Goal: Book appointment/travel/reservation

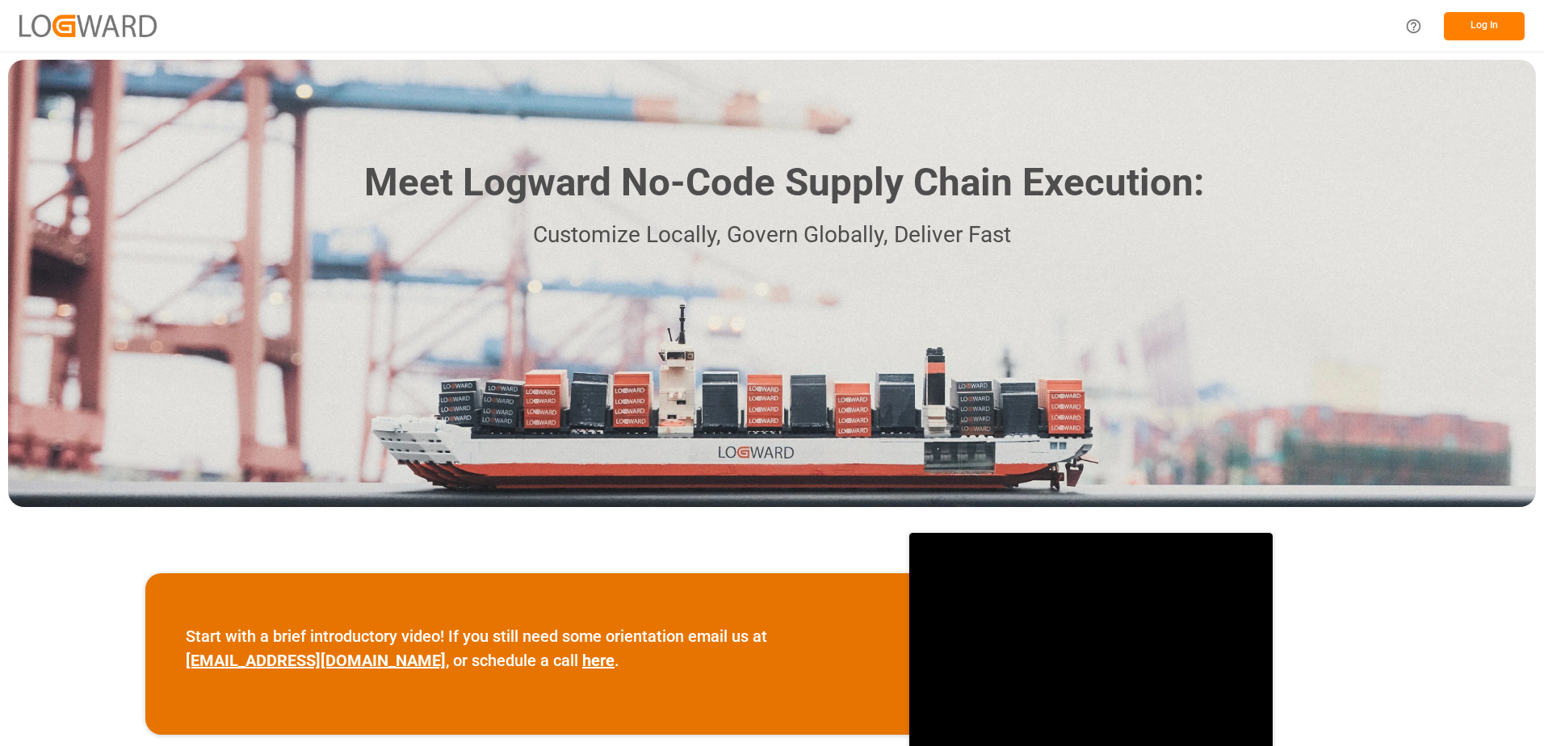
click at [1468, 31] on button "Log In" at bounding box center [1483, 26] width 81 height 28
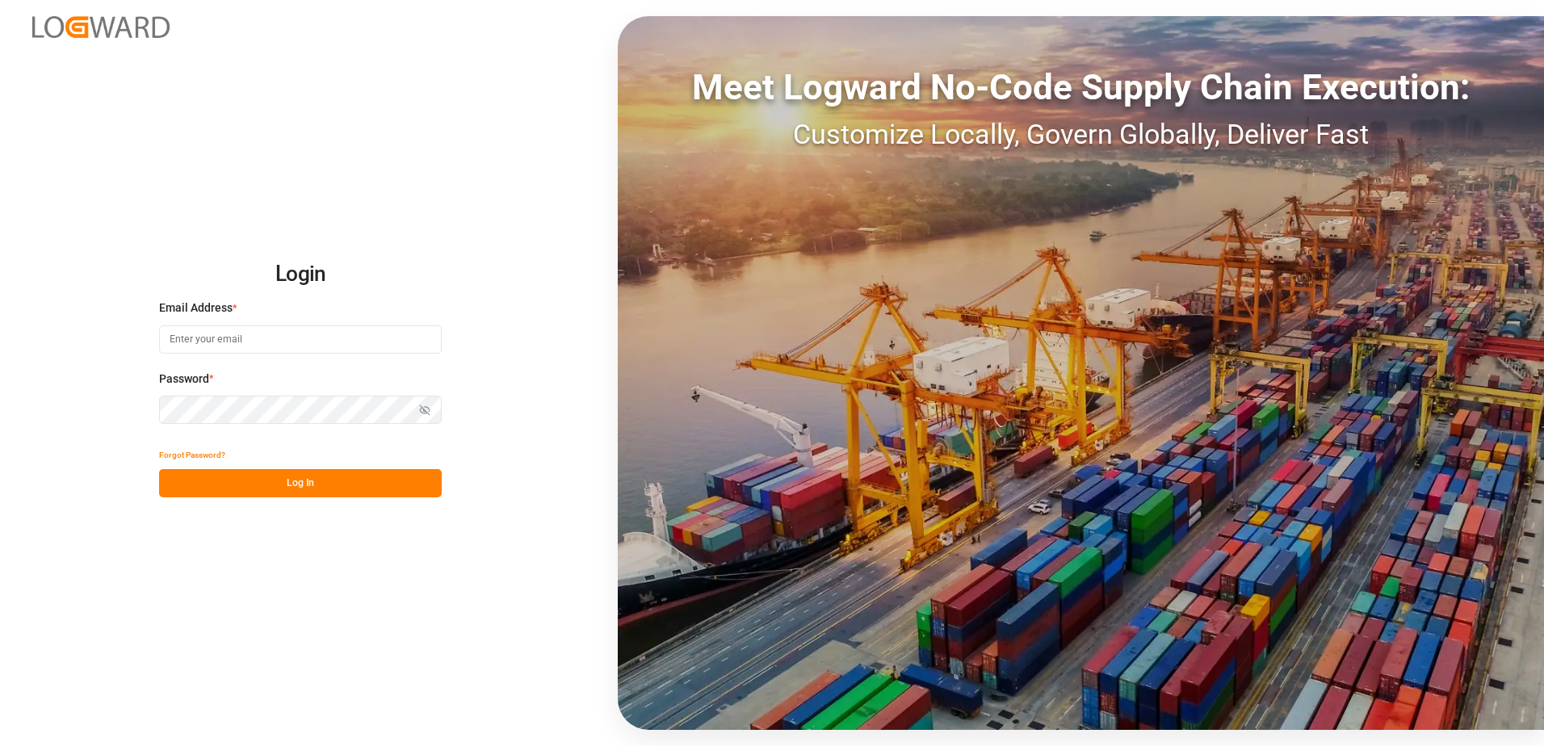
click at [298, 339] on input at bounding box center [300, 339] width 283 height 28
type input "Marian.Frunteanu@JamIndustries.com"
click at [310, 486] on button "Log In" at bounding box center [300, 483] width 283 height 28
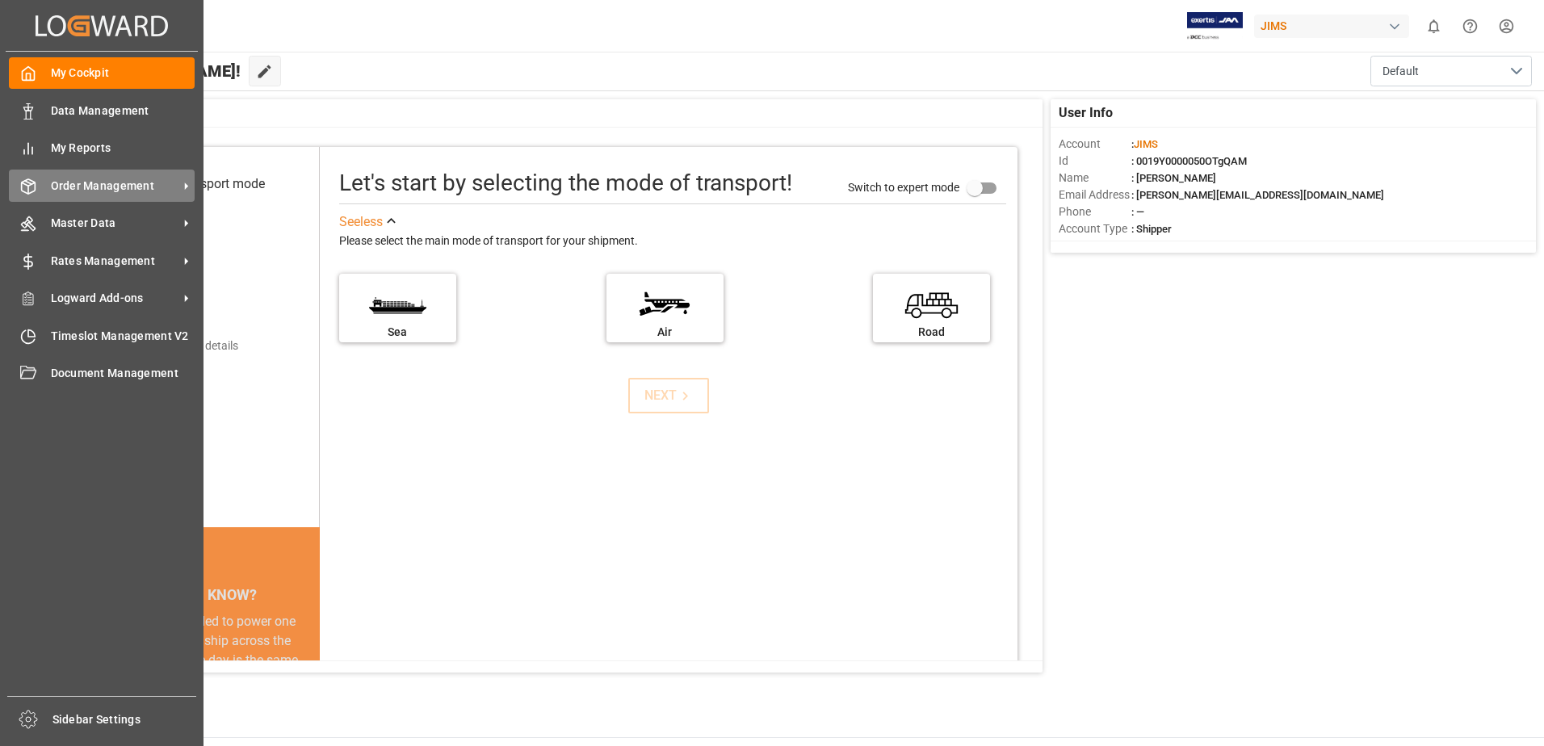
click at [107, 184] on span "Order Management" at bounding box center [115, 186] width 128 height 17
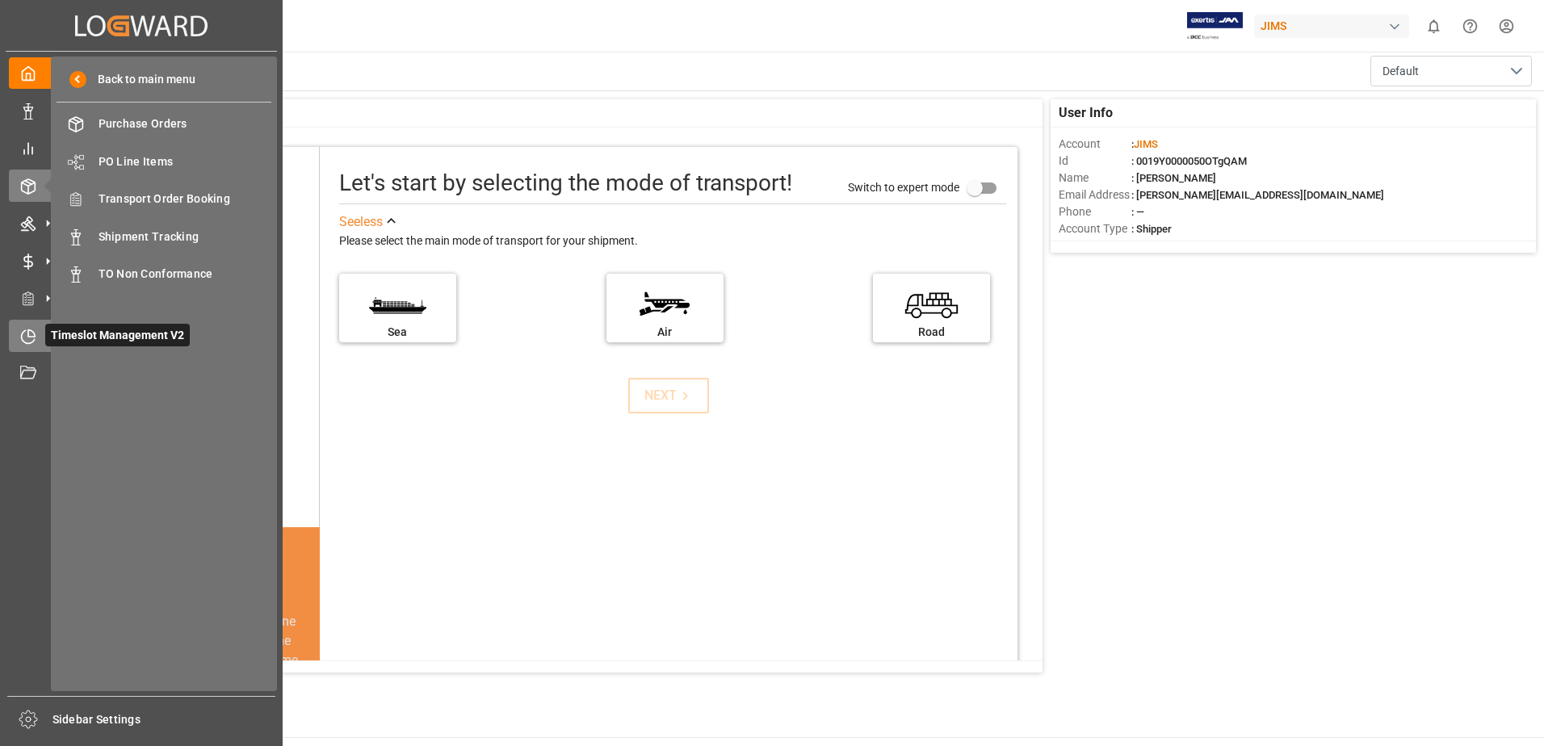
click at [31, 336] on icon at bounding box center [31, 332] width 6 height 6
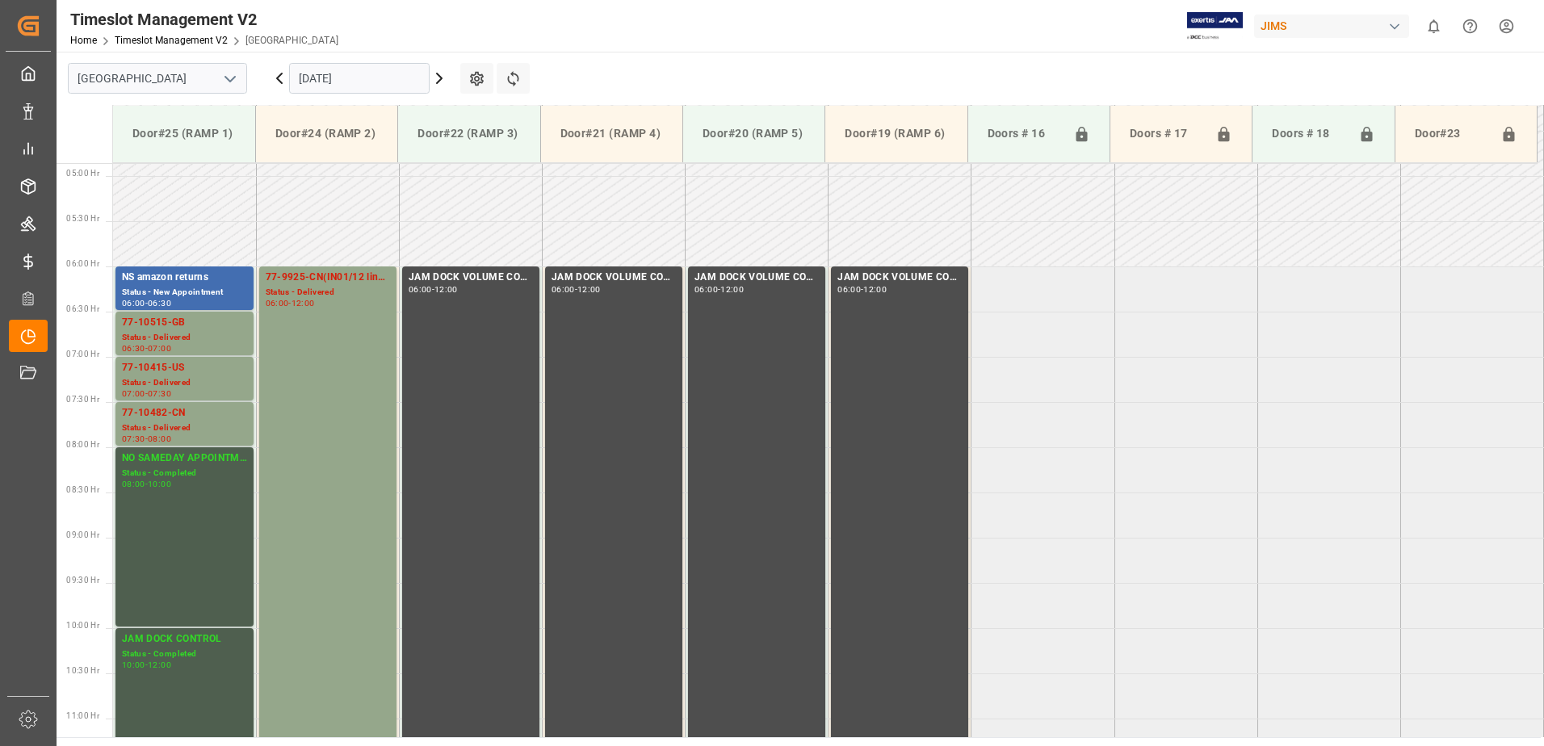
scroll to position [116, 0]
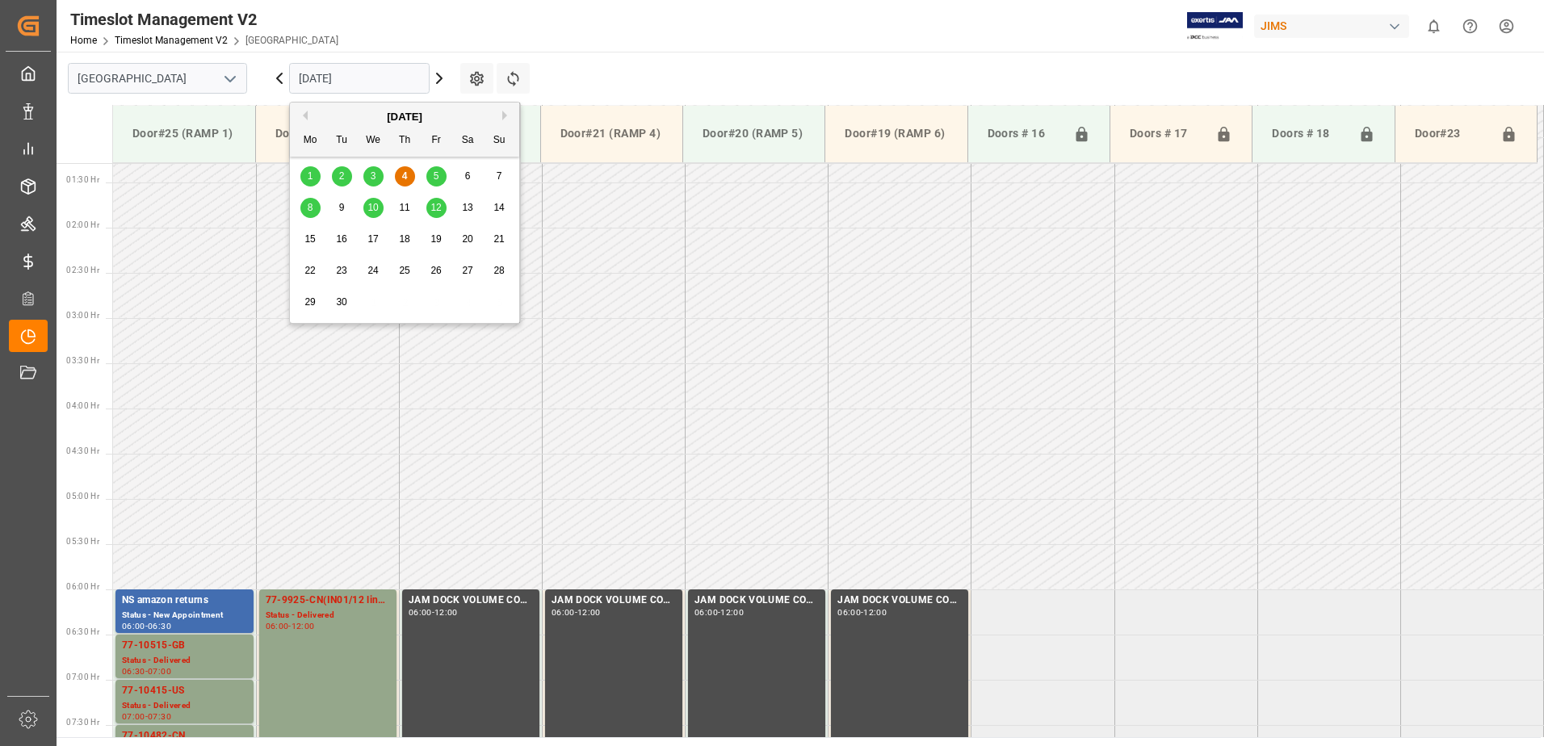
click at [361, 75] on input "04.09.2025" at bounding box center [359, 78] width 140 height 31
click at [441, 182] on div "5" at bounding box center [436, 176] width 20 height 19
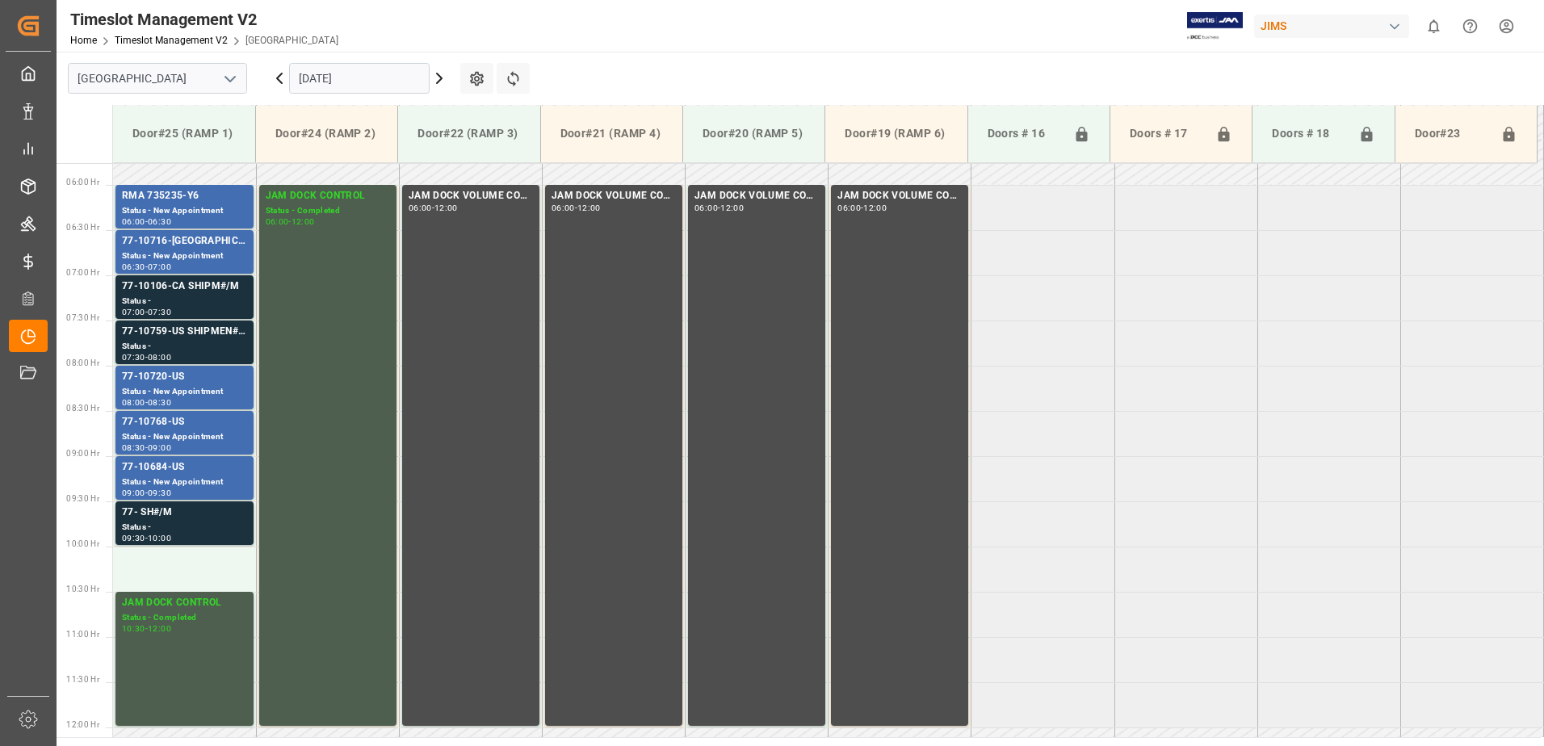
scroll to position [520, 0]
click at [212, 474] on div "77-10684-US" at bounding box center [184, 468] width 125 height 16
click at [212, 425] on div "77-10768-US" at bounding box center [184, 423] width 125 height 16
click at [235, 390] on div "Status - New Appointment" at bounding box center [184, 393] width 125 height 14
click at [232, 346] on div "Status -" at bounding box center [184, 348] width 125 height 14
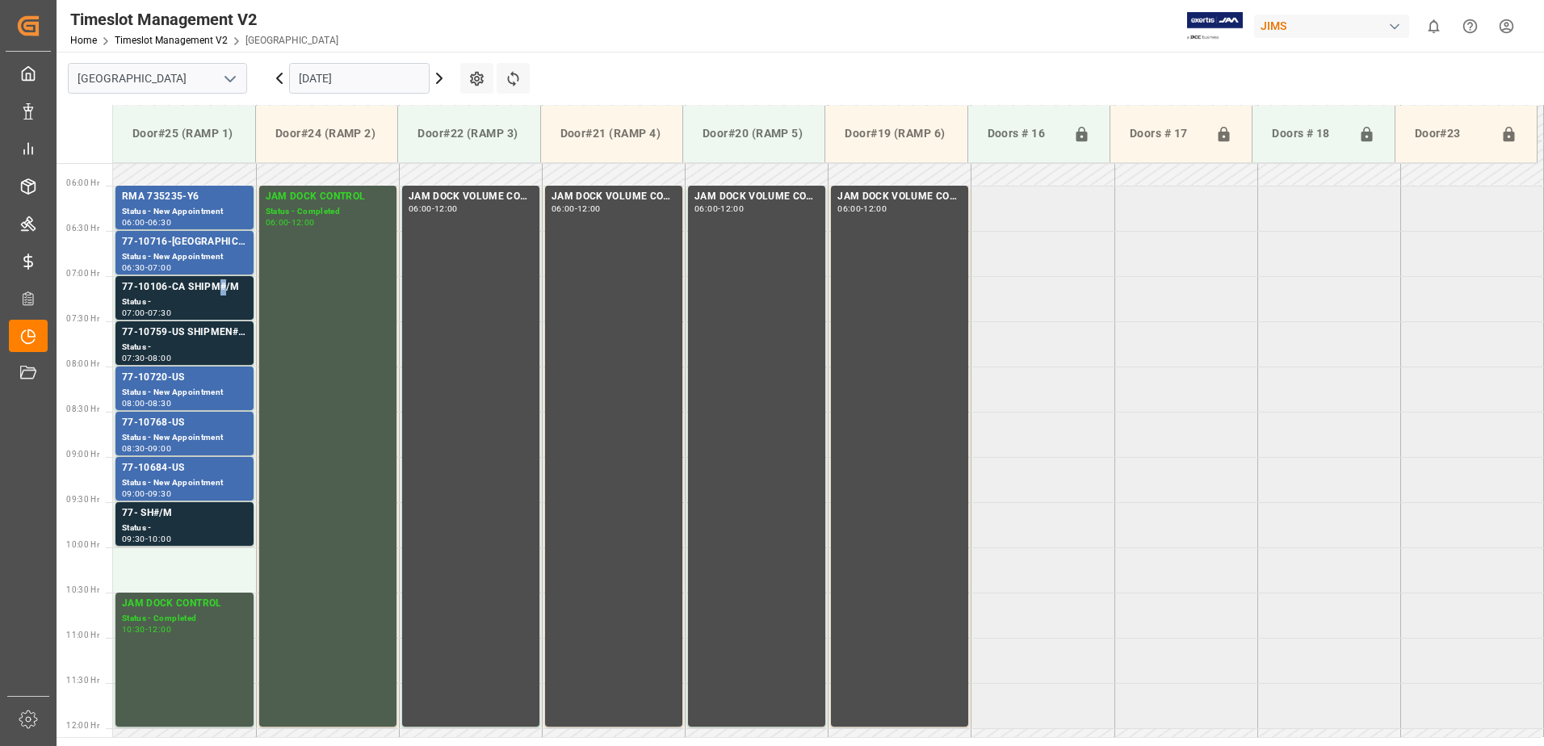
click at [217, 288] on div "77-10106-CA SHIPM#/M" at bounding box center [184, 287] width 125 height 16
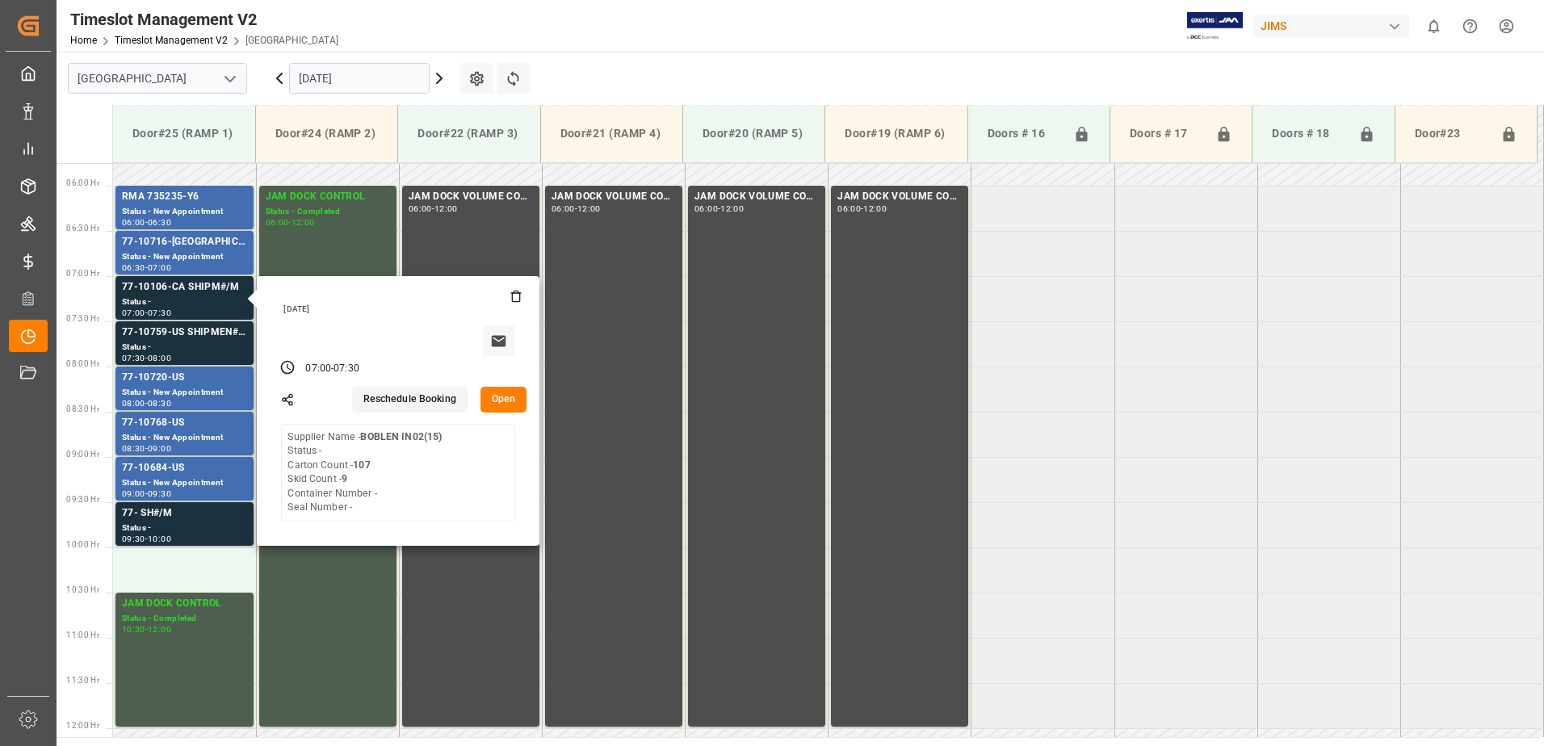
click at [401, 84] on input "05.09.2025" at bounding box center [359, 78] width 140 height 31
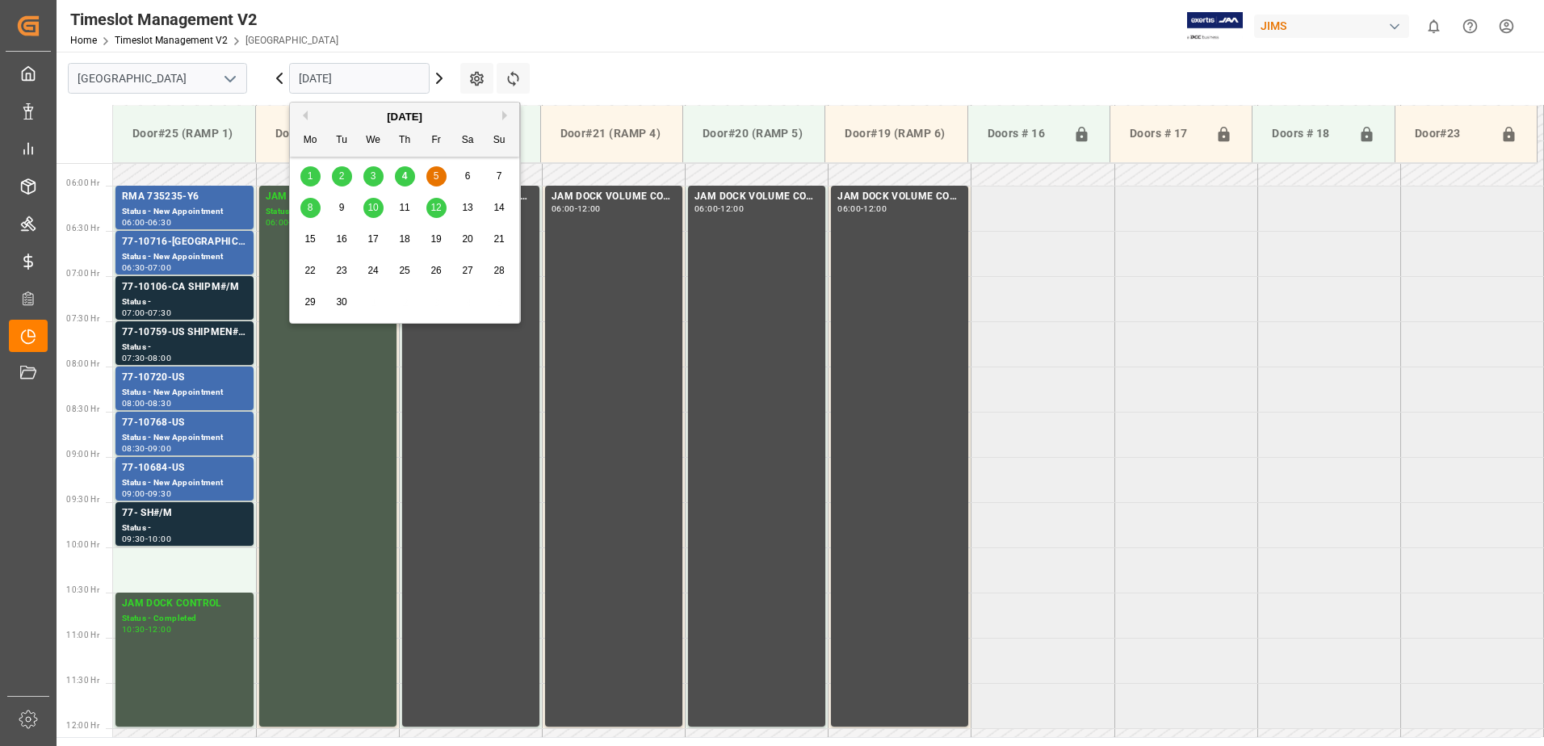
click at [304, 204] on div "8" at bounding box center [310, 208] width 20 height 19
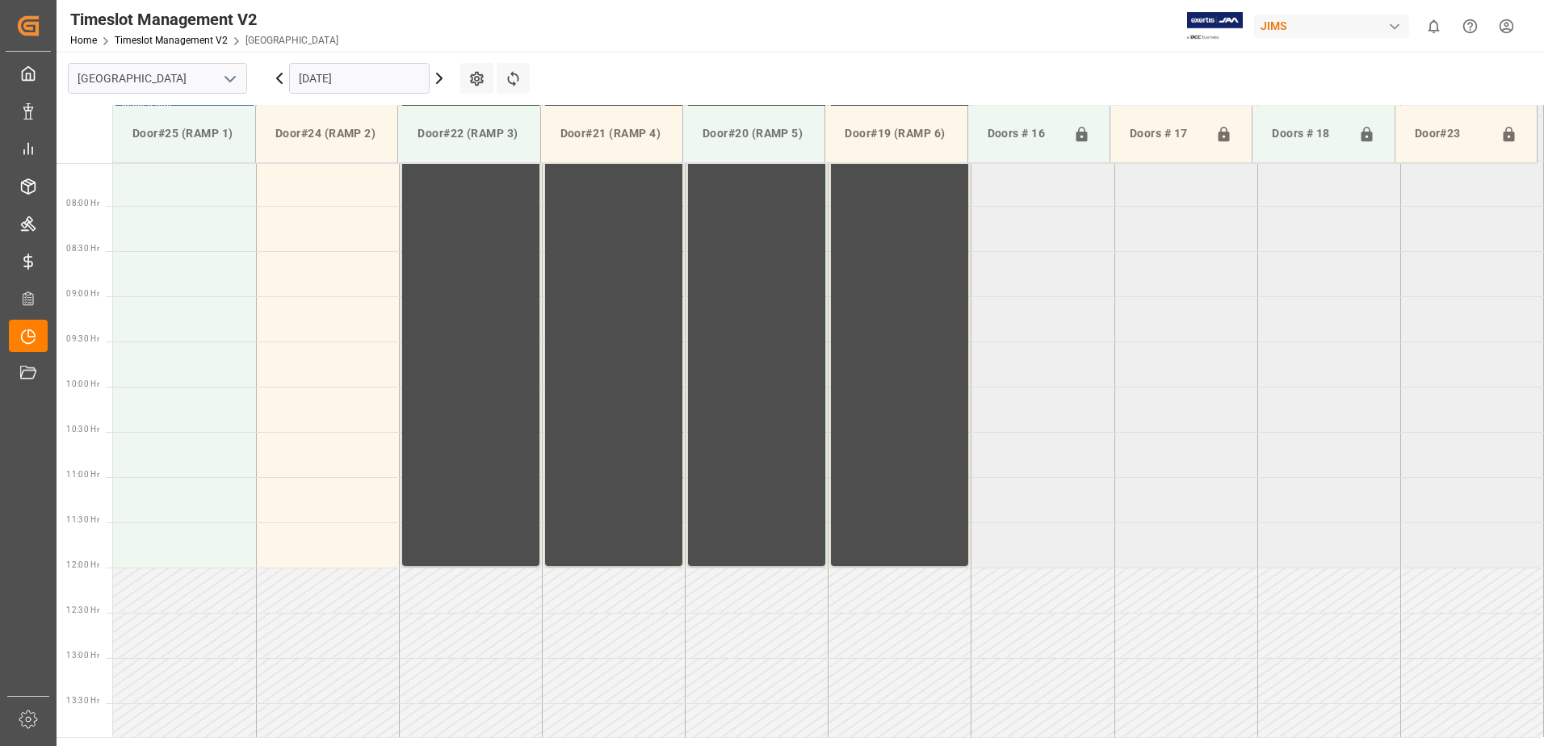
scroll to position [439, 0]
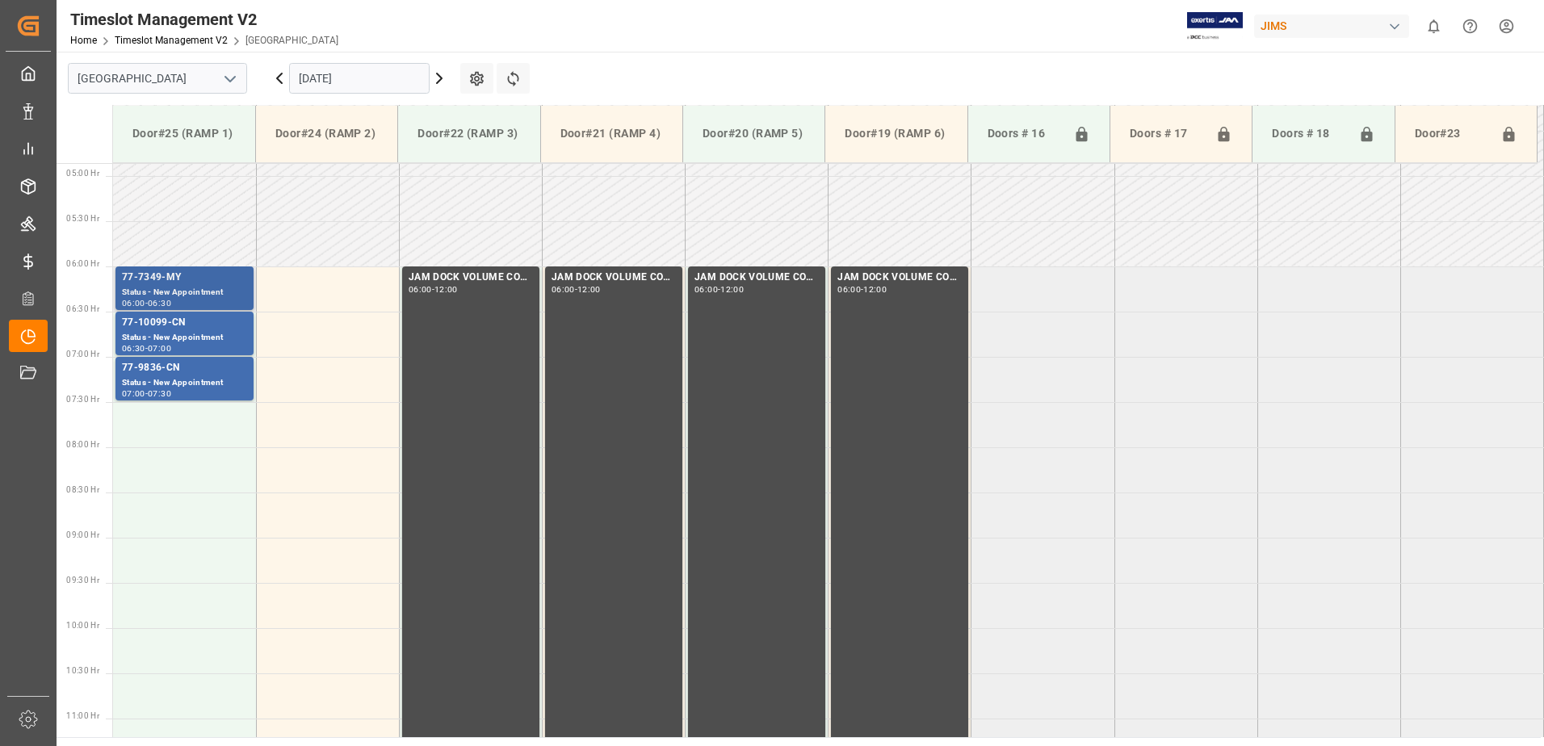
click at [174, 289] on div "Status - New Appointment" at bounding box center [184, 293] width 125 height 14
click at [191, 330] on div "77-10099-CN" at bounding box center [184, 323] width 125 height 16
click at [225, 376] on div "Status - New Appointment" at bounding box center [184, 383] width 125 height 14
click at [362, 78] on input "08.09.2025" at bounding box center [359, 78] width 140 height 31
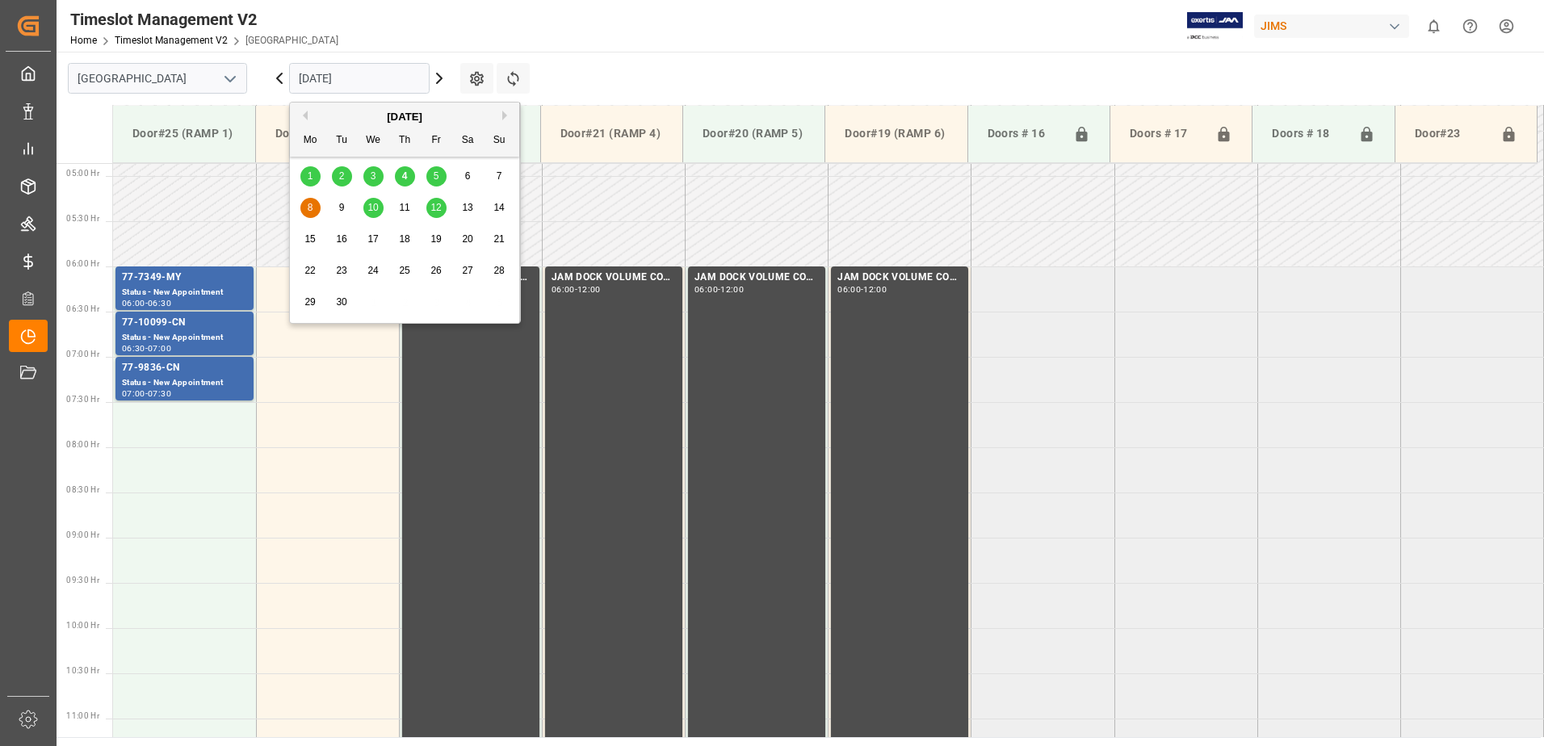
click at [436, 209] on span "12" at bounding box center [435, 207] width 10 height 11
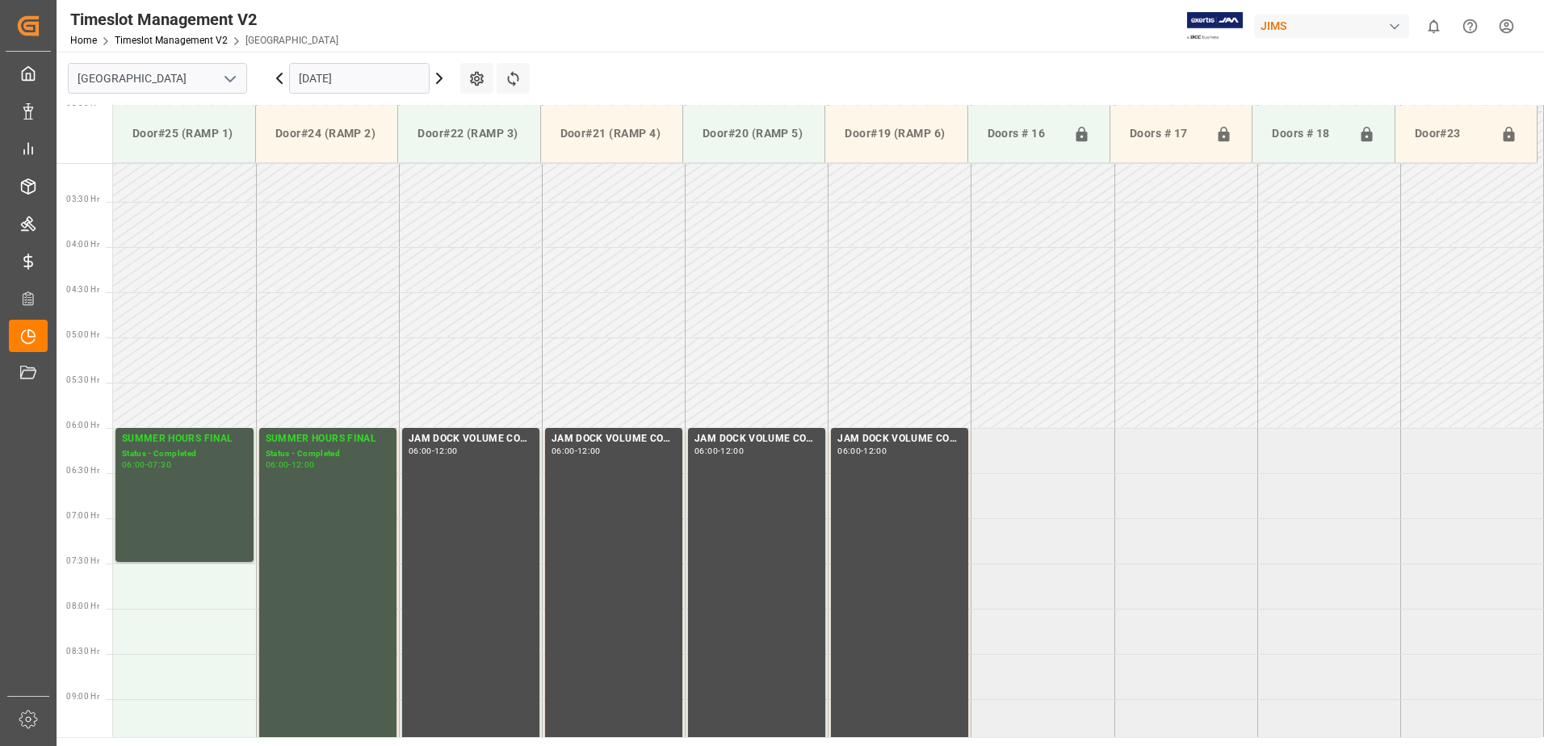
scroll to position [0, 0]
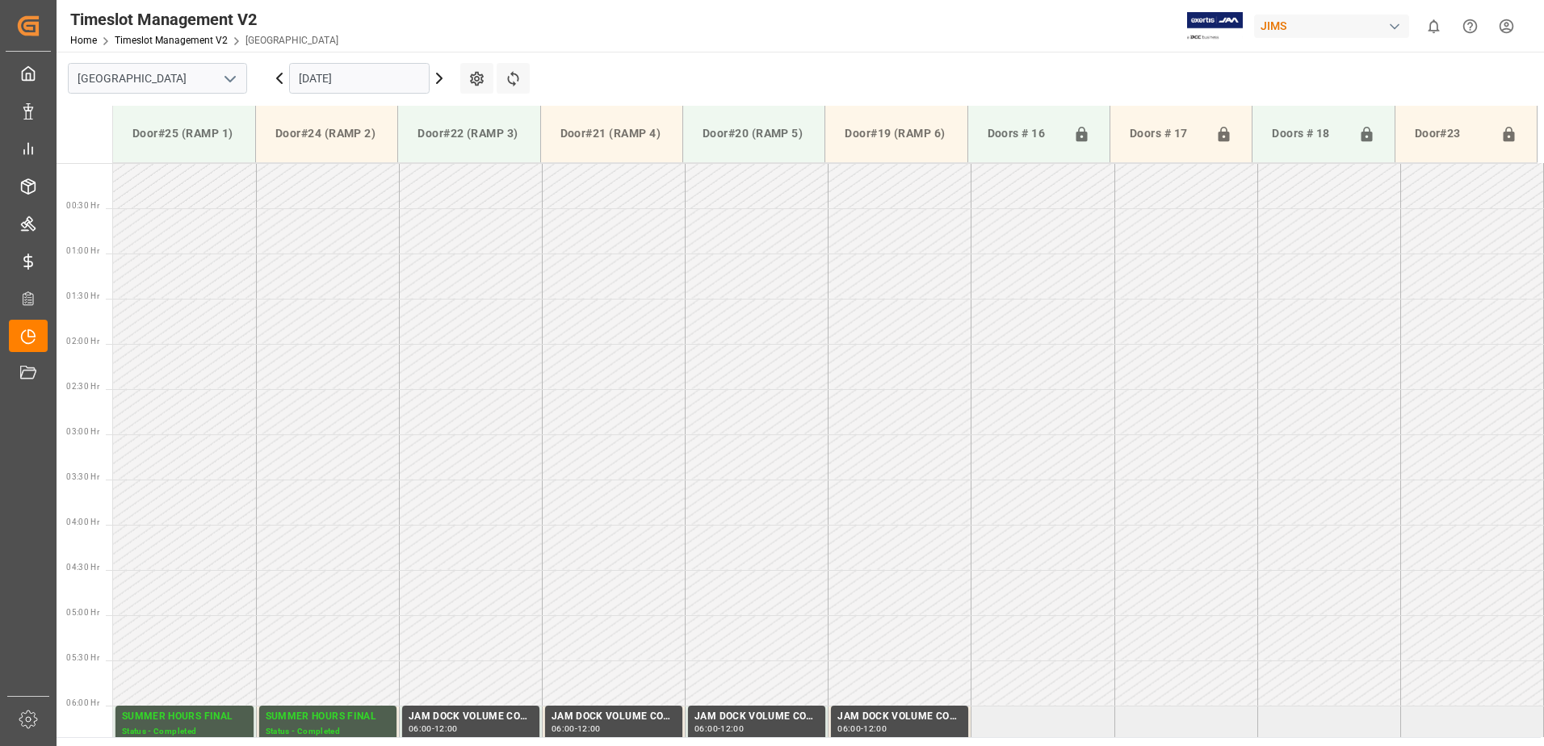
click at [357, 79] on input "12.09.2025" at bounding box center [359, 78] width 140 height 31
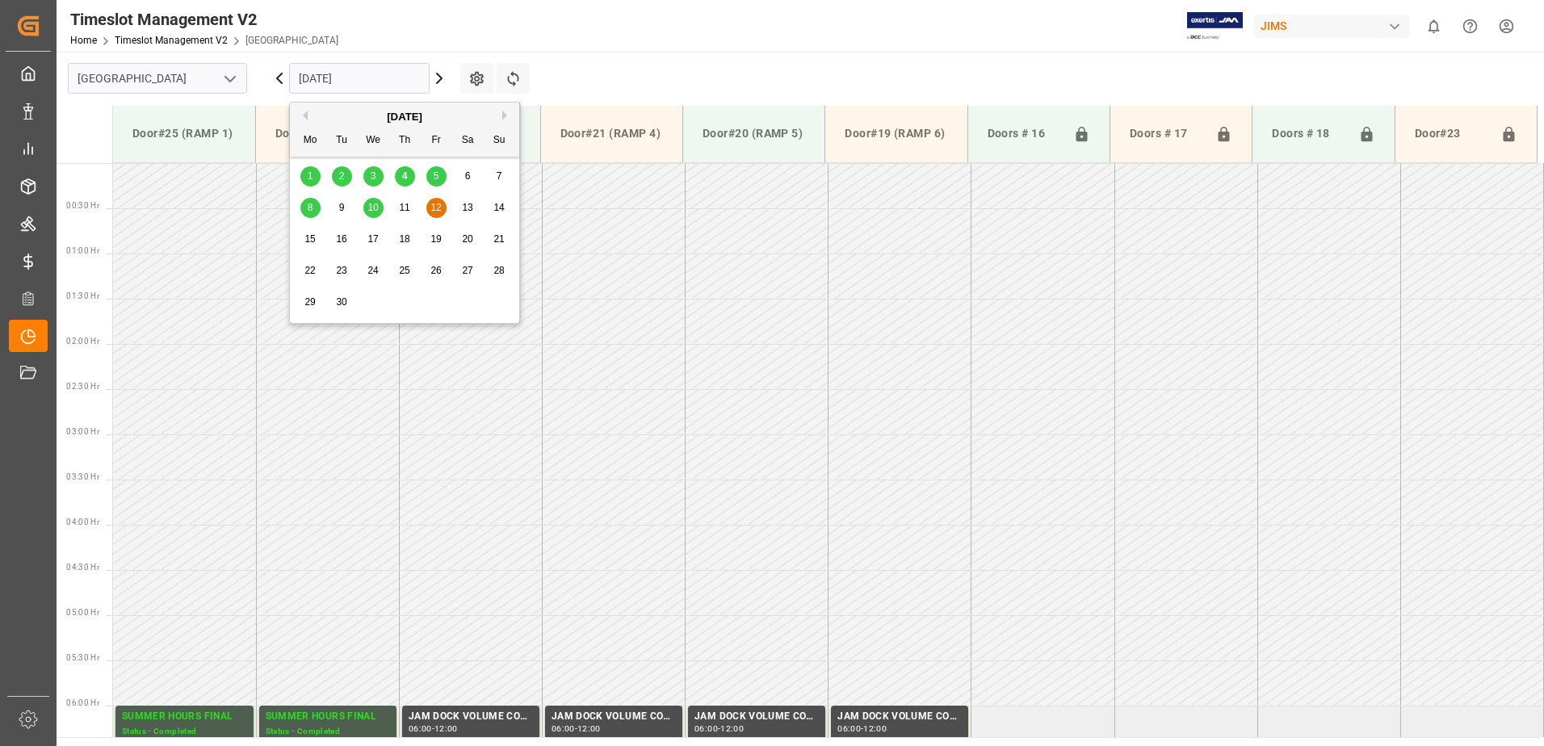
click at [374, 211] on span "10" at bounding box center [372, 207] width 10 height 11
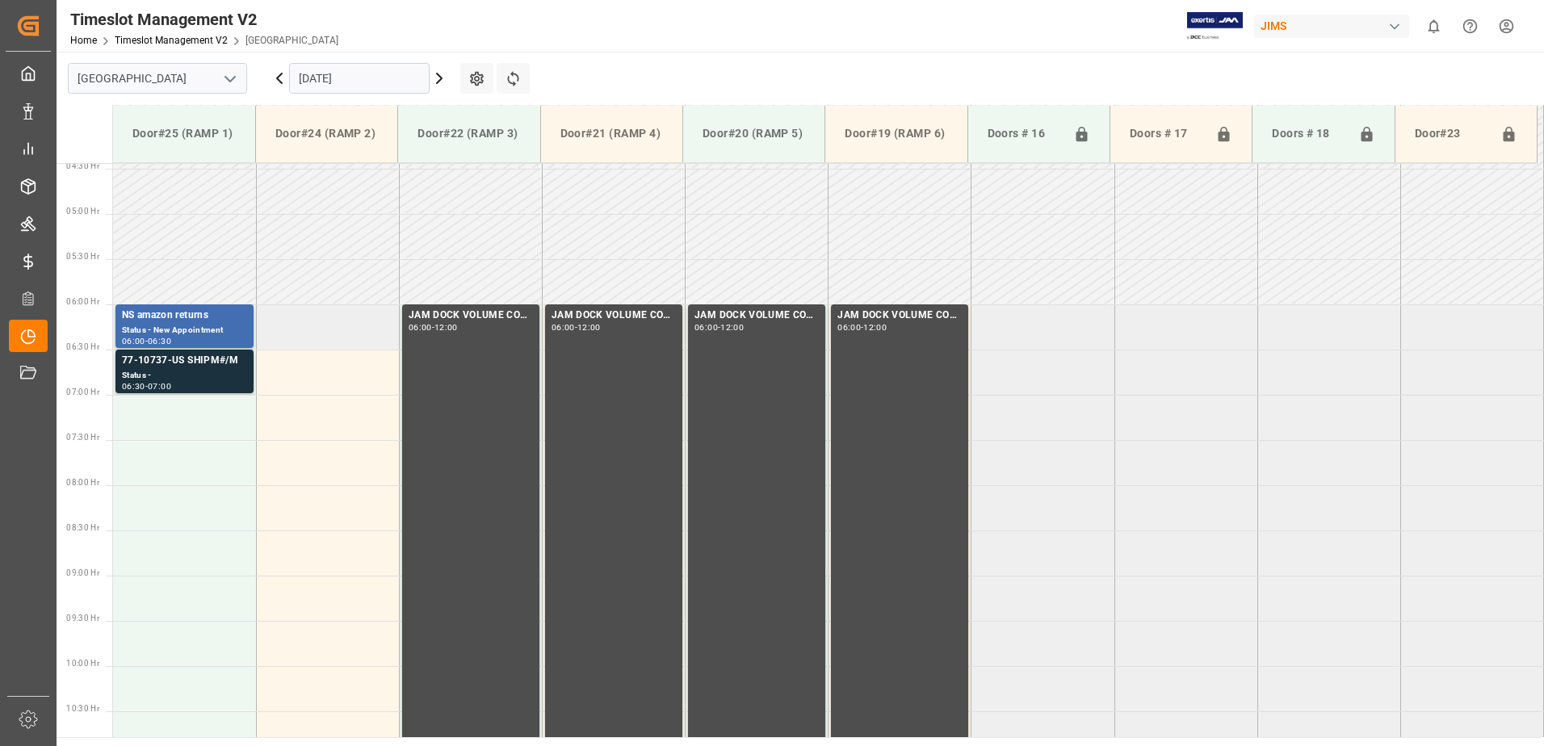
scroll to position [278, 0]
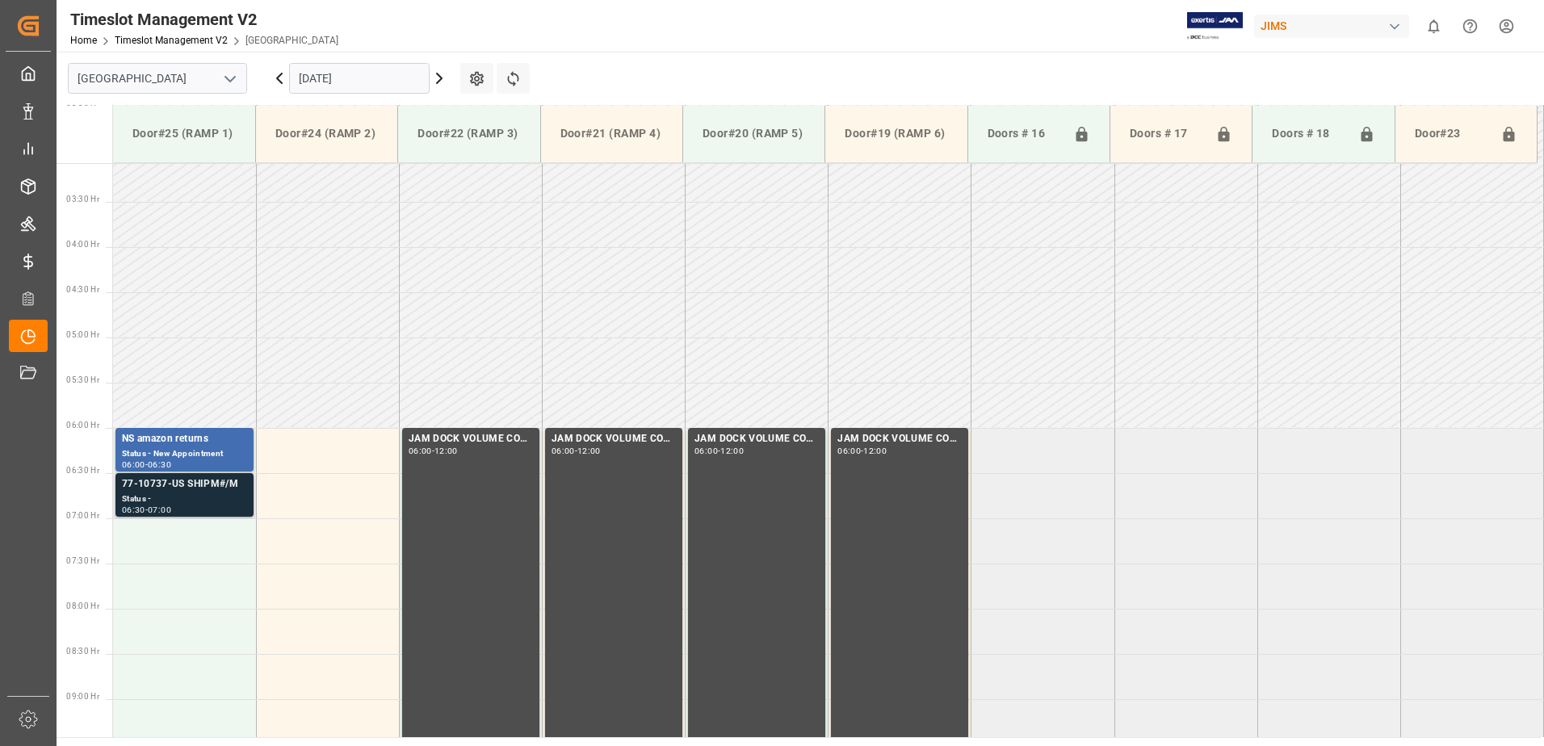
click at [205, 481] on div "77-10737-US SHIPM#/M" at bounding box center [184, 484] width 125 height 16
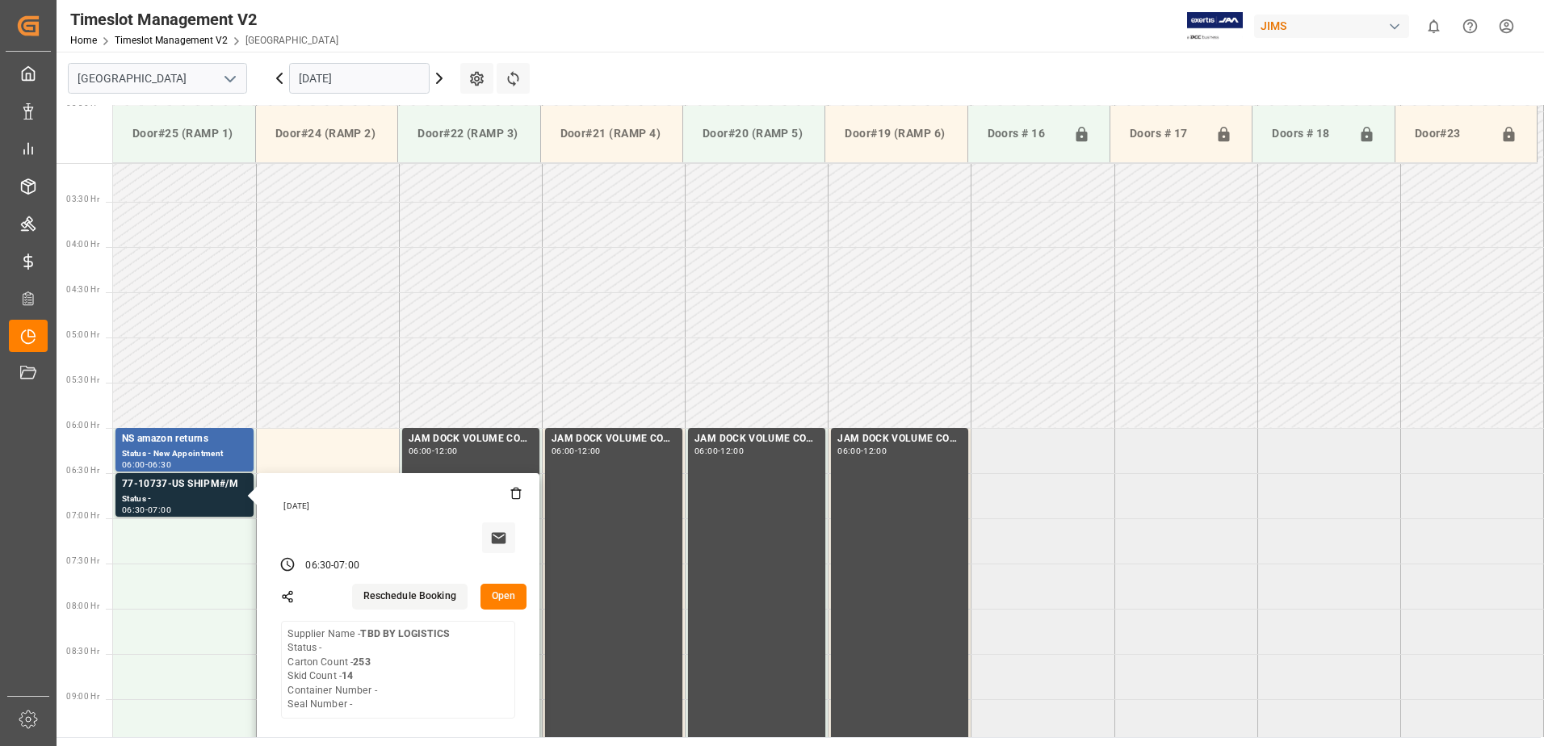
click at [377, 82] on input "10.09.2025" at bounding box center [359, 78] width 140 height 31
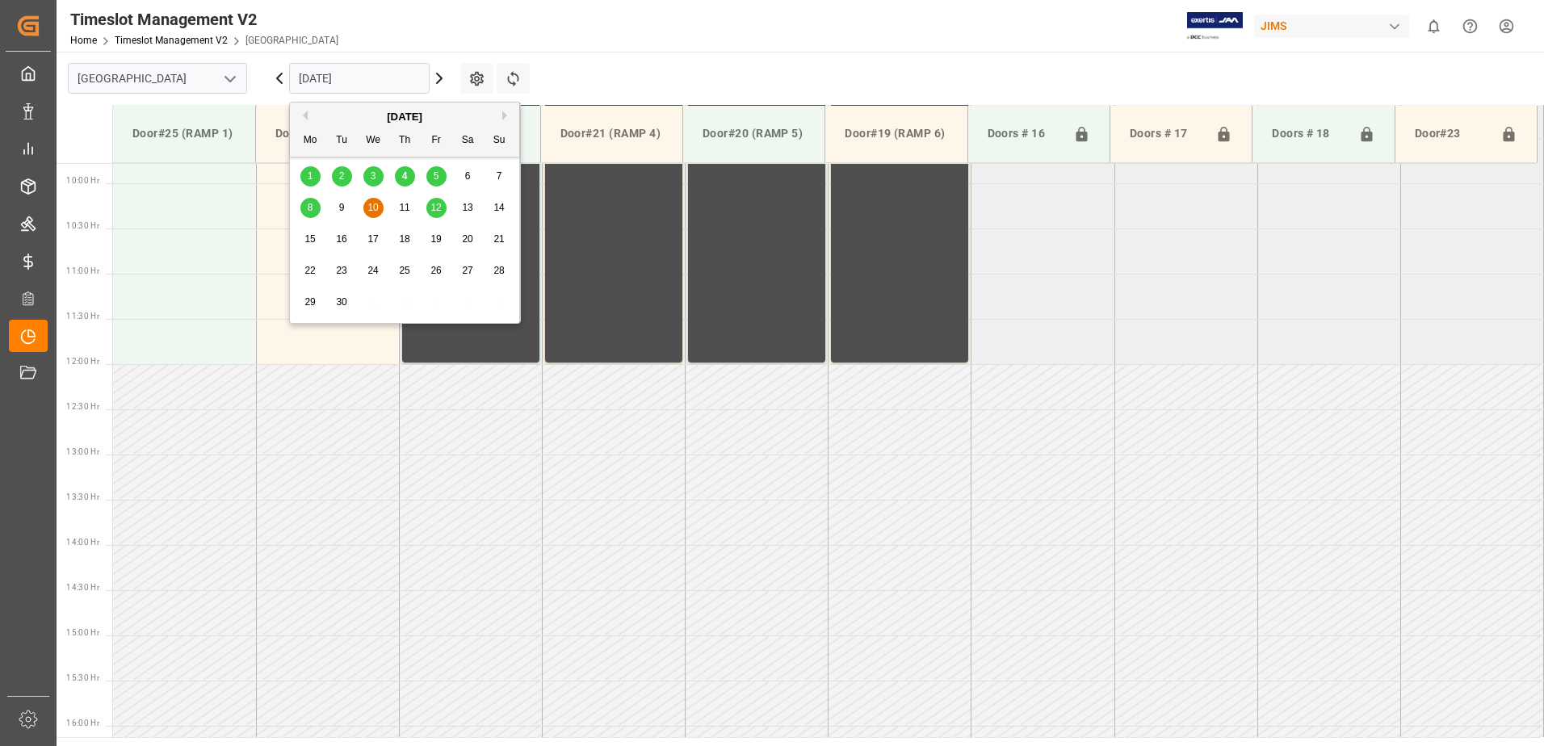
scroll to position [681, 0]
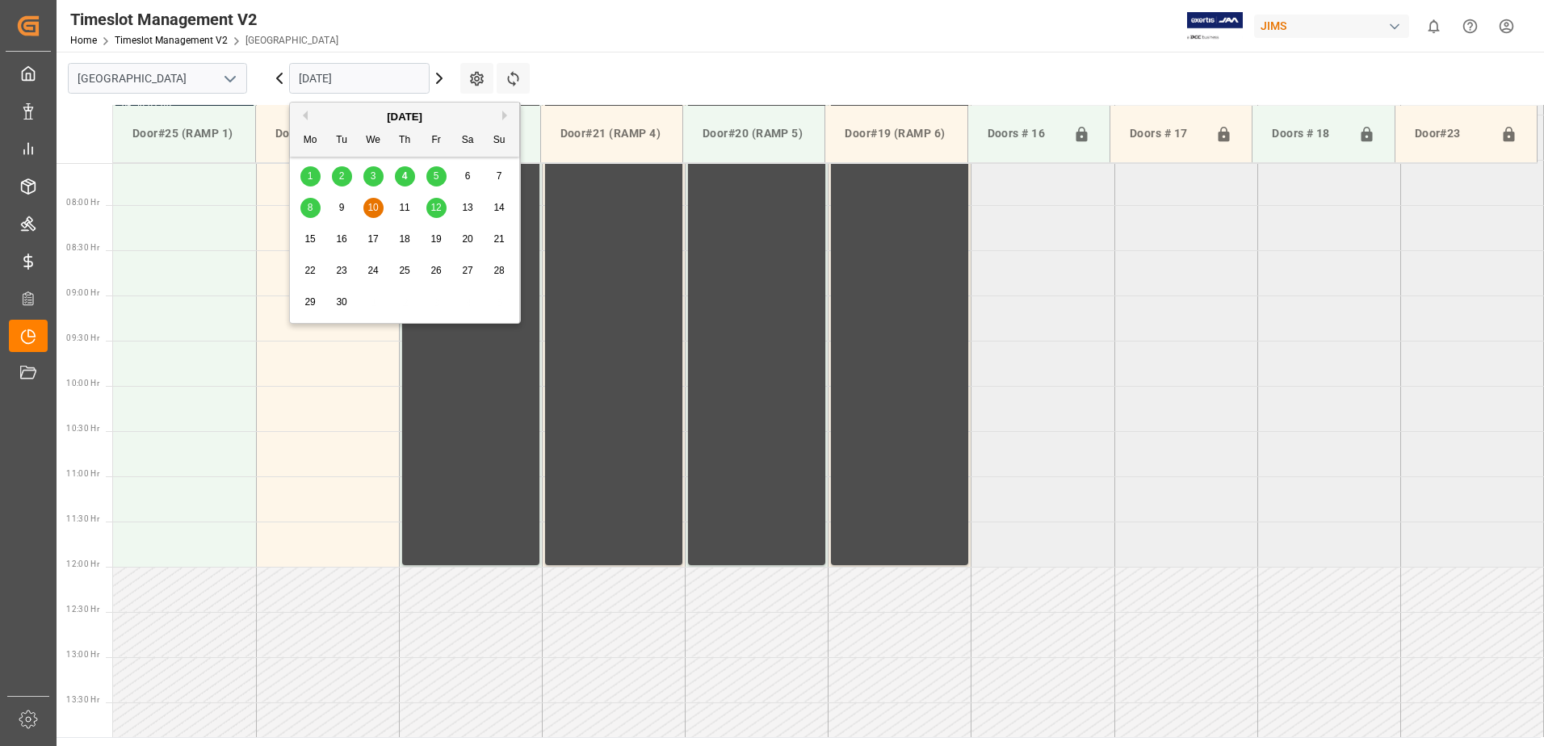
click at [402, 178] on span "4" at bounding box center [405, 175] width 6 height 11
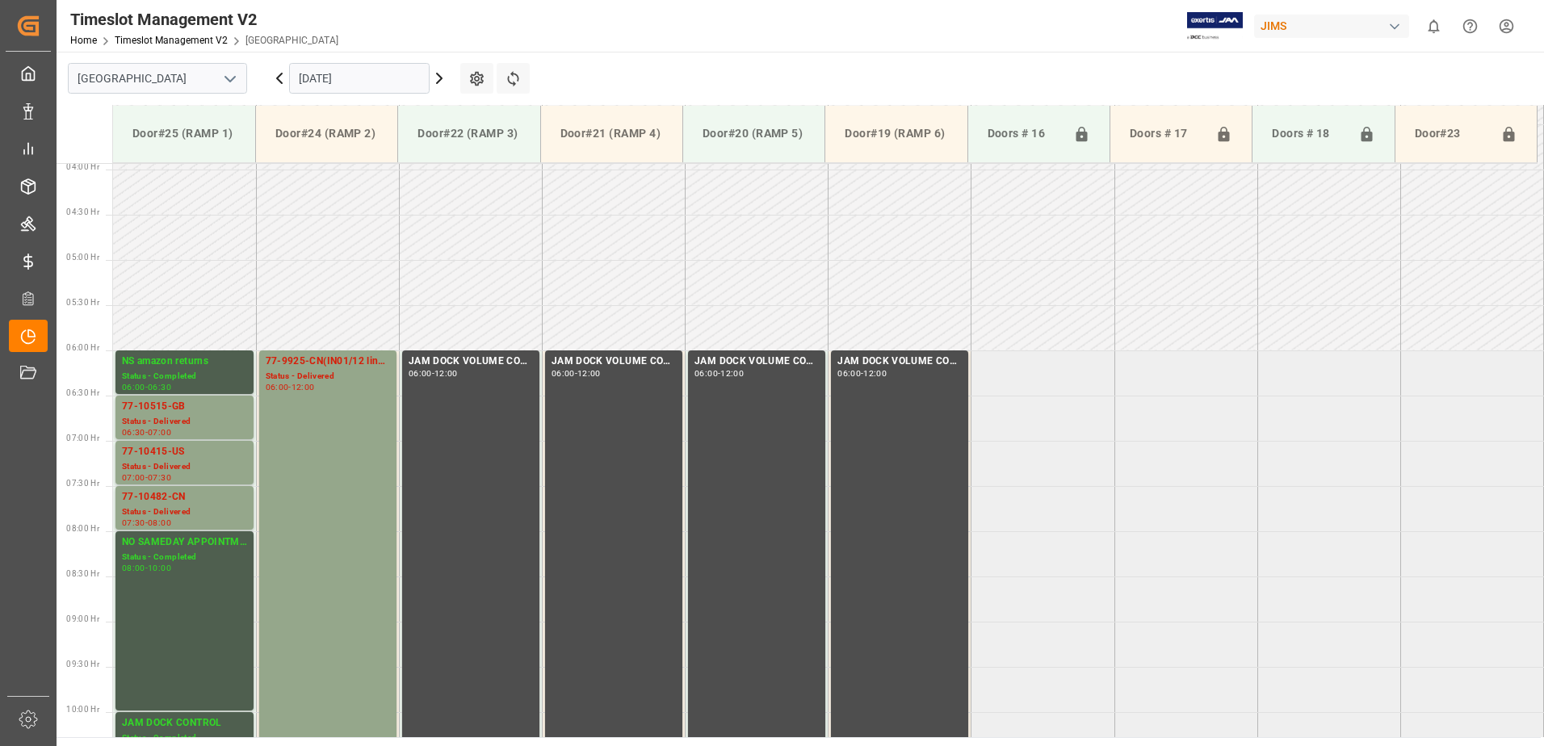
scroll to position [449, 0]
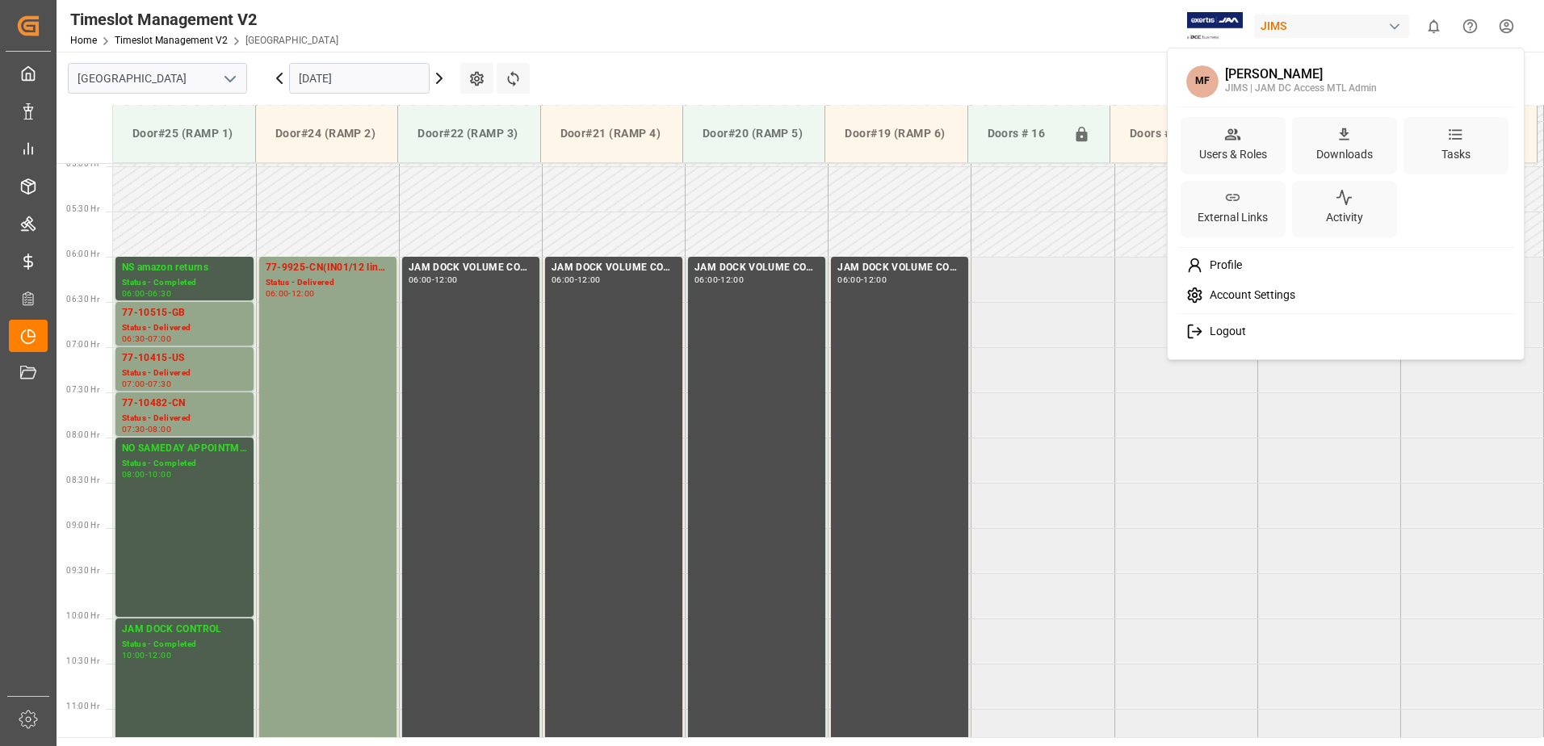
click at [1503, 28] on html "Created by potrace 1.15, written by Peter Selinger 2001-2017 Created by potrace…" at bounding box center [772, 373] width 1544 height 746
click at [1229, 337] on span "Logout" at bounding box center [1224, 332] width 43 height 15
